Goal: Complete application form

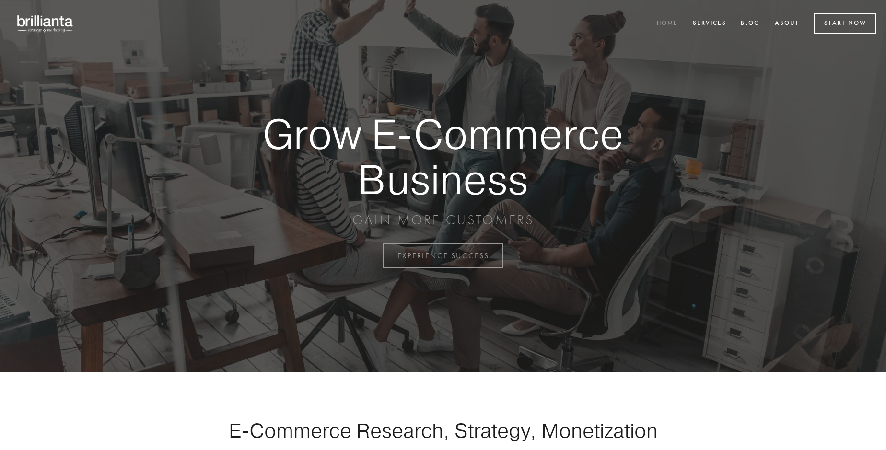
scroll to position [2514, 0]
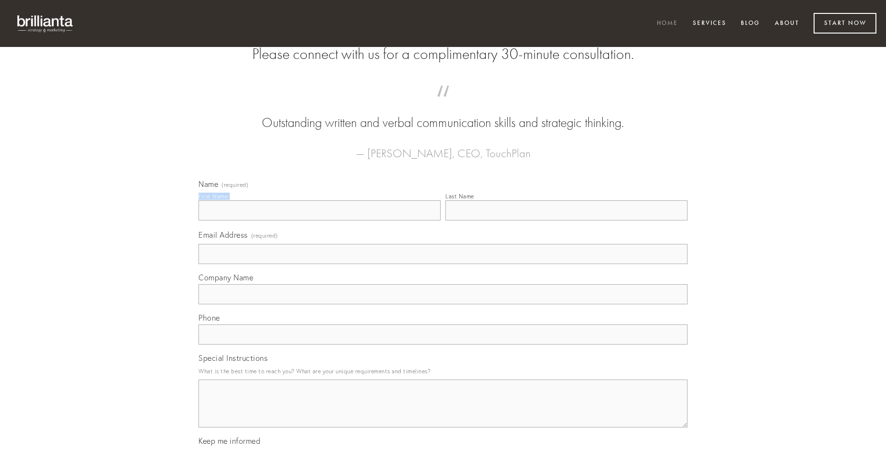
type input "[PERSON_NAME]"
click at [566, 221] on input "Last Name" at bounding box center [567, 210] width 242 height 20
type input "[PERSON_NAME]"
click at [443, 264] on input "Email Address (required)" at bounding box center [443, 254] width 489 height 20
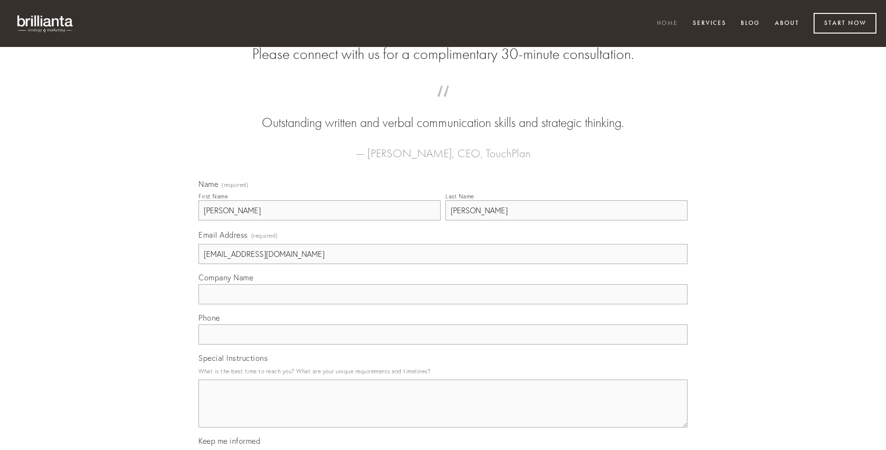
type input "[EMAIL_ADDRESS][DOMAIN_NAME]"
click at [443, 305] on input "Company Name" at bounding box center [443, 294] width 489 height 20
type input "degusto"
click at [443, 345] on input "text" at bounding box center [443, 335] width 489 height 20
click at [443, 412] on textarea "Special Instructions" at bounding box center [443, 404] width 489 height 48
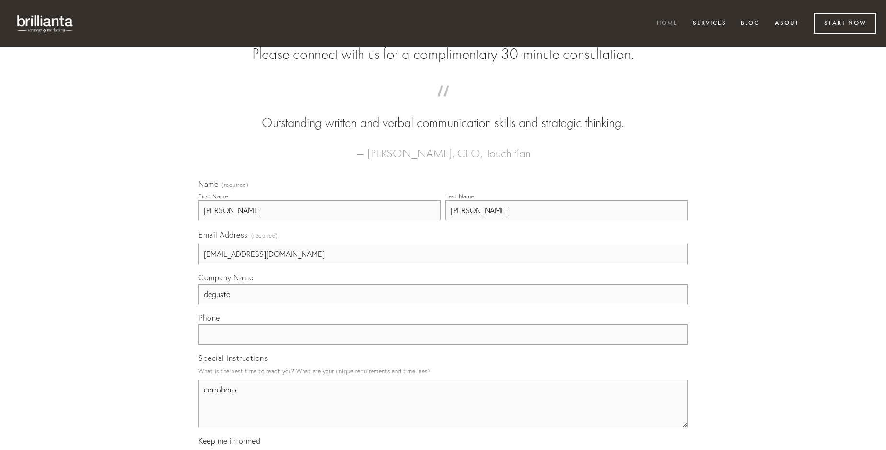
type textarea "corroboro"
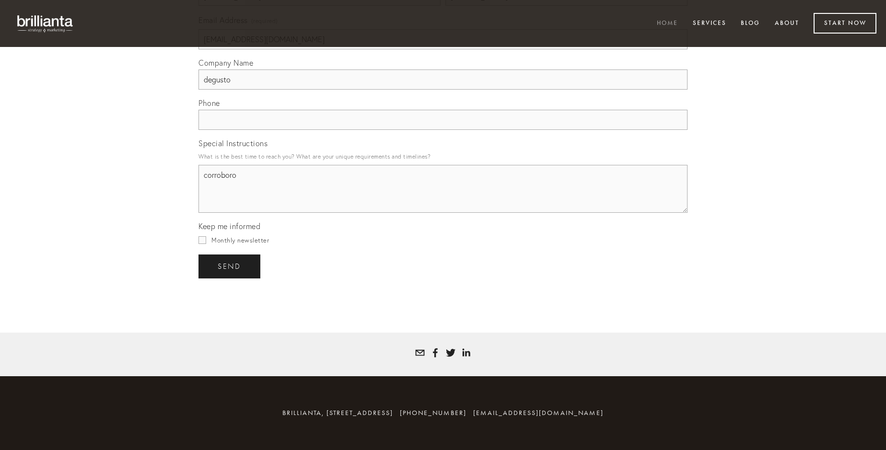
click at [230, 266] on span "send" at bounding box center [229, 266] width 23 height 9
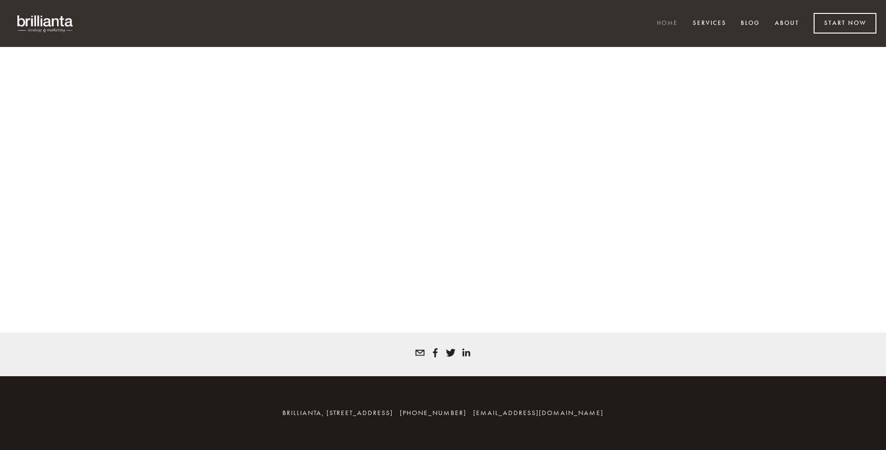
scroll to position [2501, 0]
